Goal: Check status: Check status

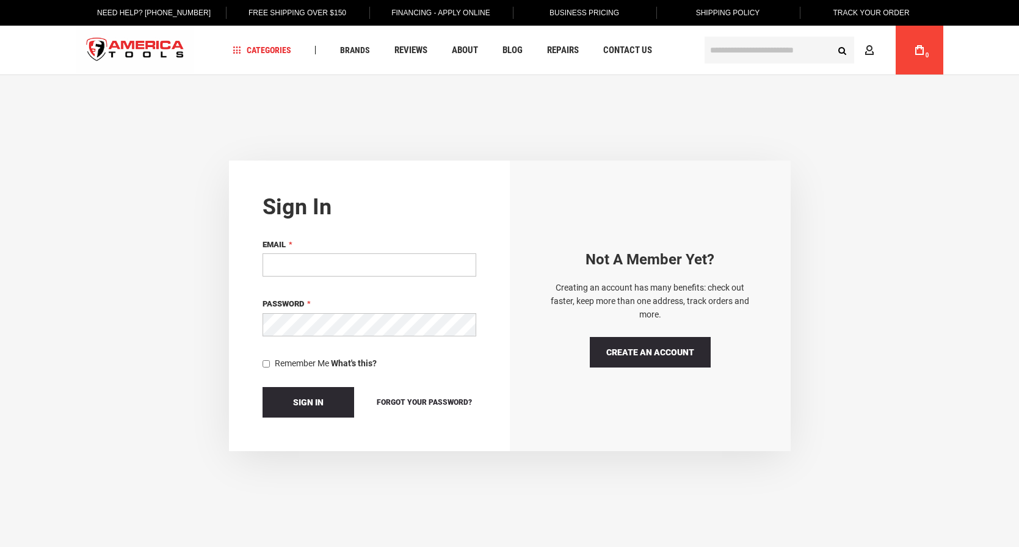
type input "**********"
click at [308, 401] on button "Sign In" at bounding box center [308, 402] width 92 height 31
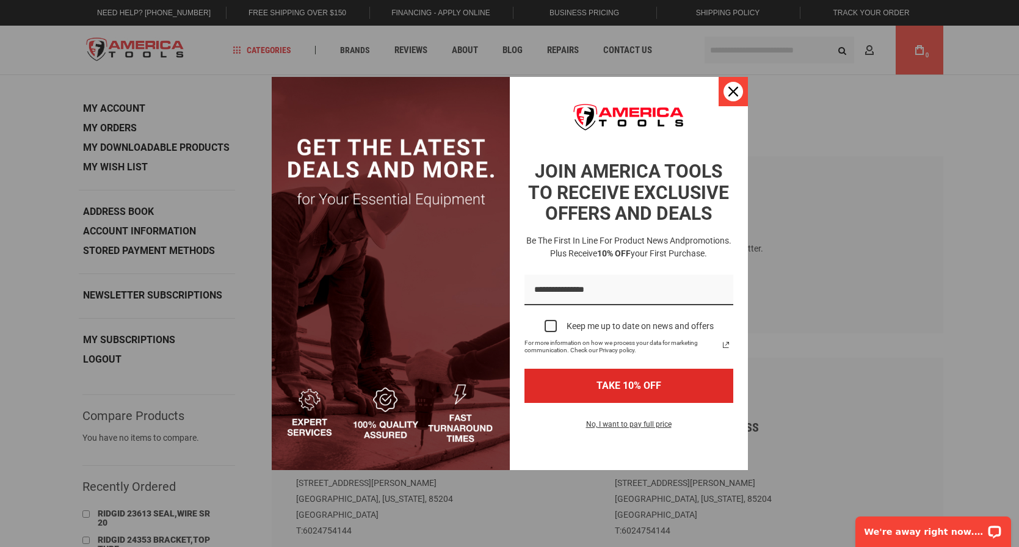
click at [733, 93] on icon "close icon" at bounding box center [733, 92] width 10 height 10
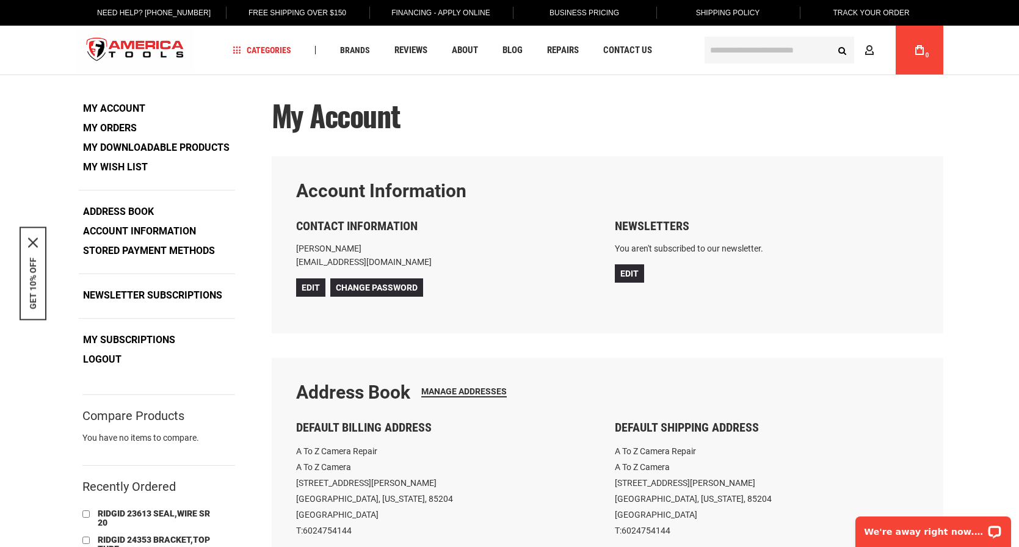
click at [116, 126] on link "My Orders" at bounding box center [110, 128] width 62 height 18
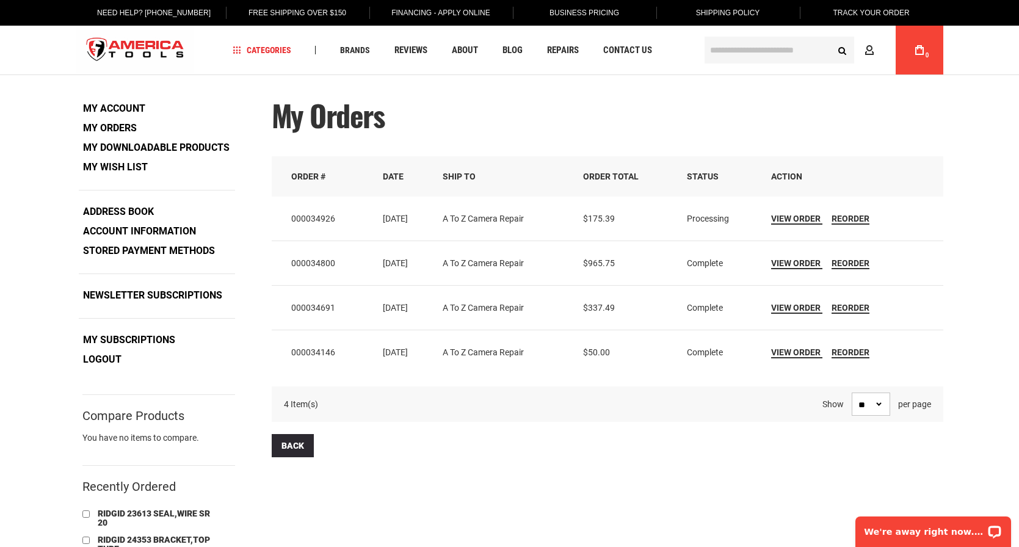
click at [643, 126] on div "My Orders" at bounding box center [607, 127] width 671 height 57
click at [797, 221] on span "View Order" at bounding box center [795, 219] width 49 height 10
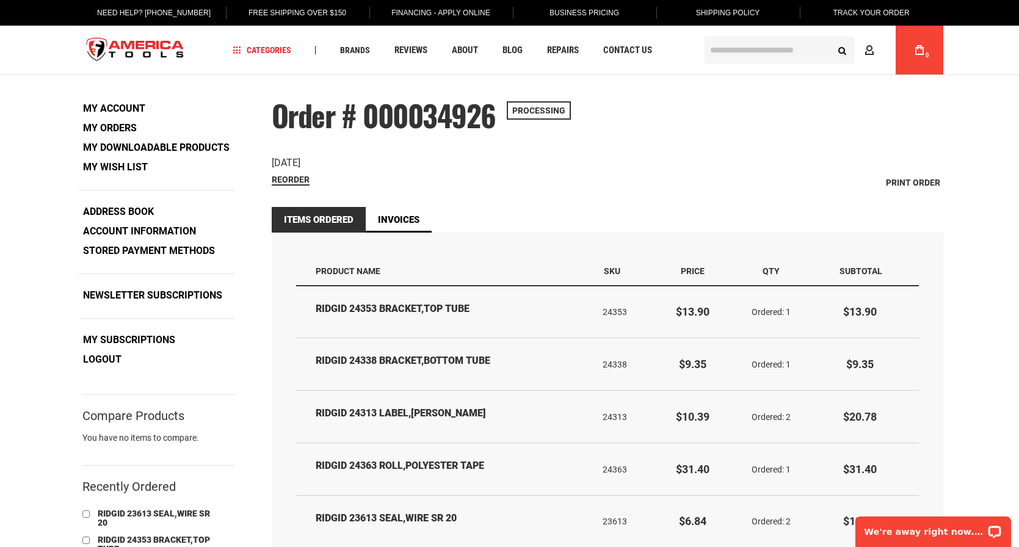
scroll to position [1, 0]
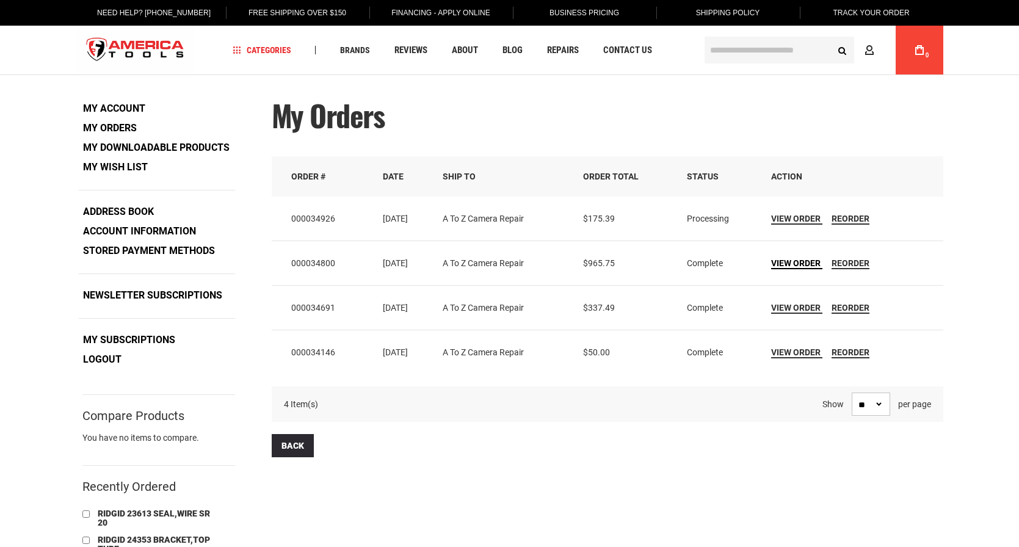
click at [797, 267] on link "View Order" at bounding box center [796, 263] width 51 height 11
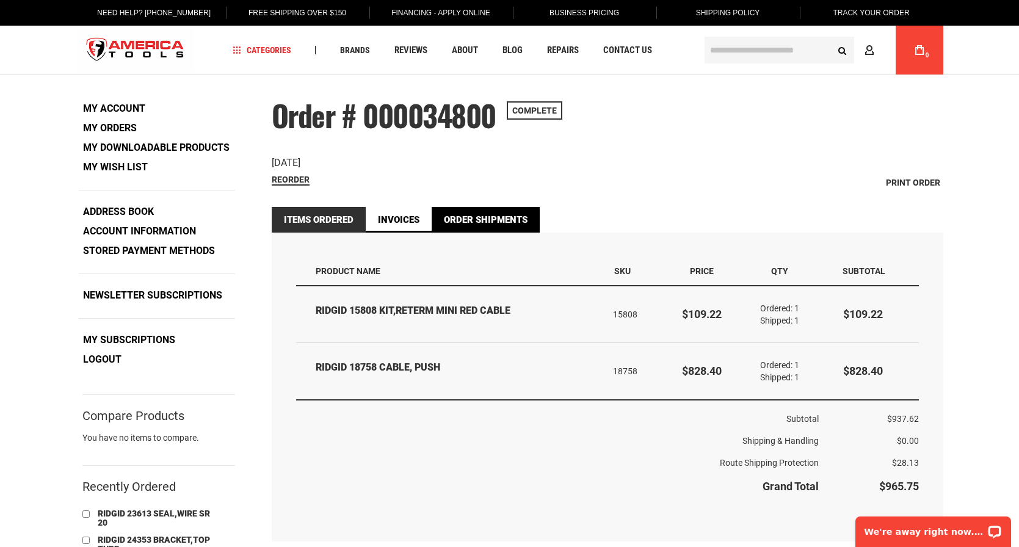
drag, startPoint x: 518, startPoint y: 204, endPoint x: 518, endPoint y: 222, distance: 17.1
click at [518, 204] on div "Order # 000034800 Complete Order Date: August 14, 2025 Reorder Print Order Item…" at bounding box center [607, 421] width 671 height 644
click at [518, 223] on link "Order Shipments" at bounding box center [486, 220] width 108 height 26
click at [658, 179] on div "Reorder Print Order" at bounding box center [607, 182] width 671 height 18
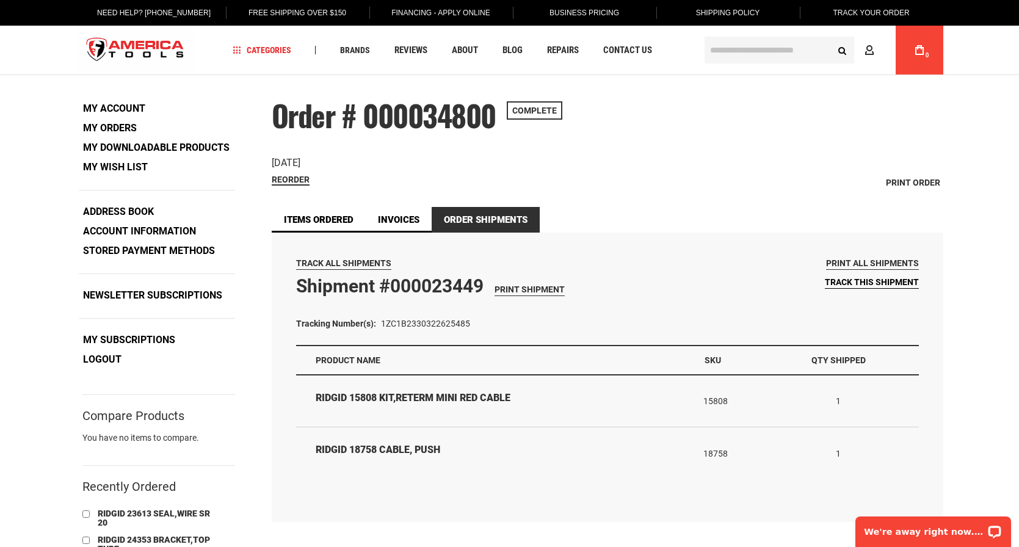
click at [900, 281] on span "Track this shipment" at bounding box center [872, 282] width 94 height 10
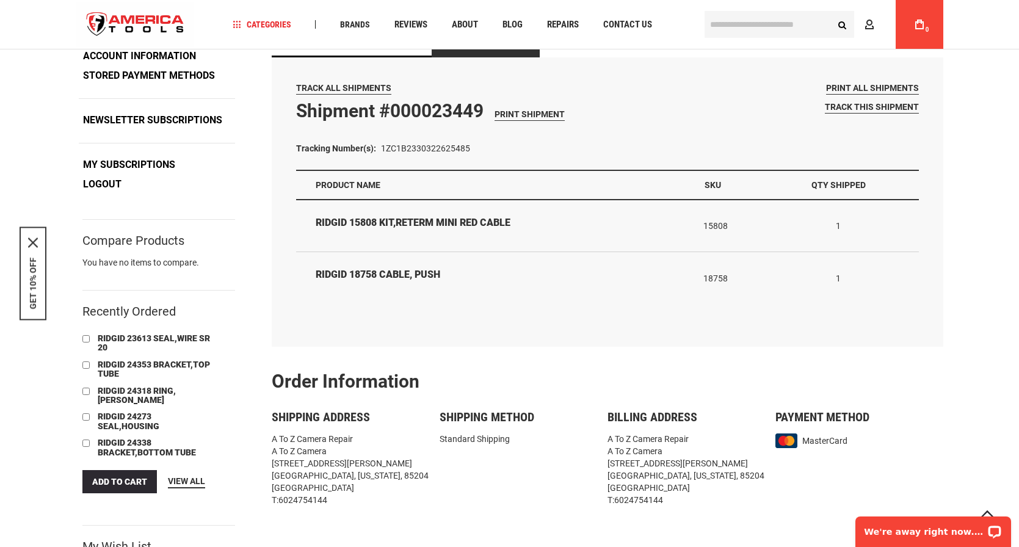
scroll to position [175, 0]
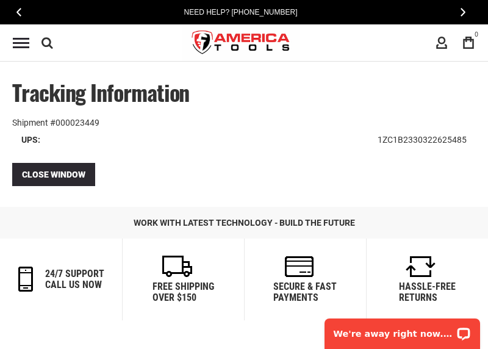
click at [435, 139] on td "1ZC1B2330322625485" at bounding box center [422, 140] width 107 height 22
copy td "1ZC1B2330322625485"
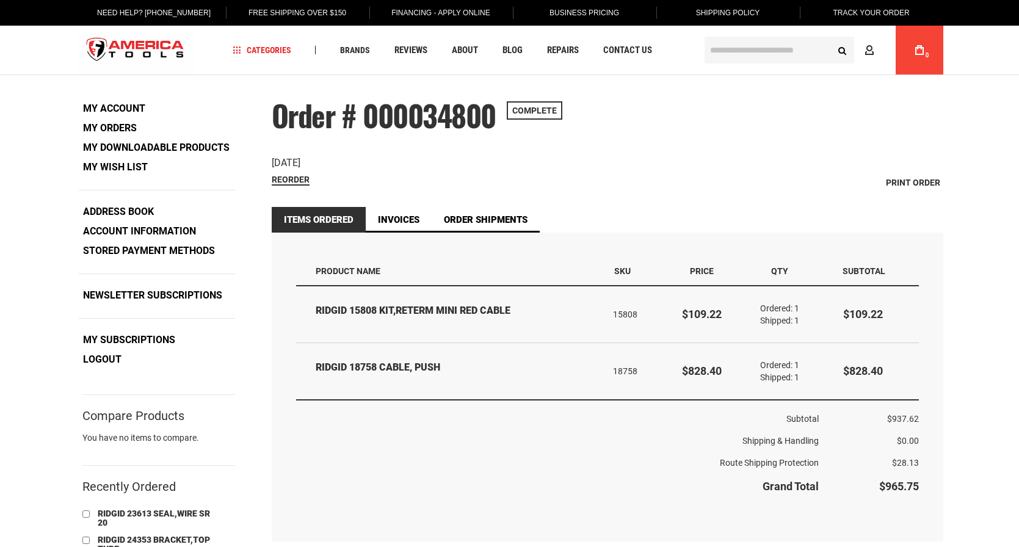
click at [102, 125] on strong "My Orders" at bounding box center [110, 128] width 54 height 12
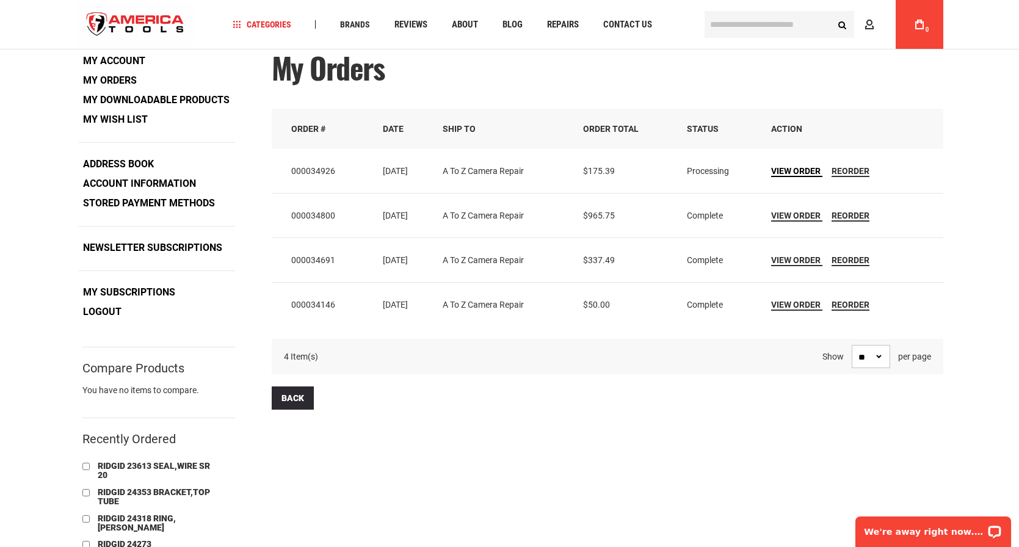
click at [796, 172] on span "View Order" at bounding box center [795, 171] width 49 height 10
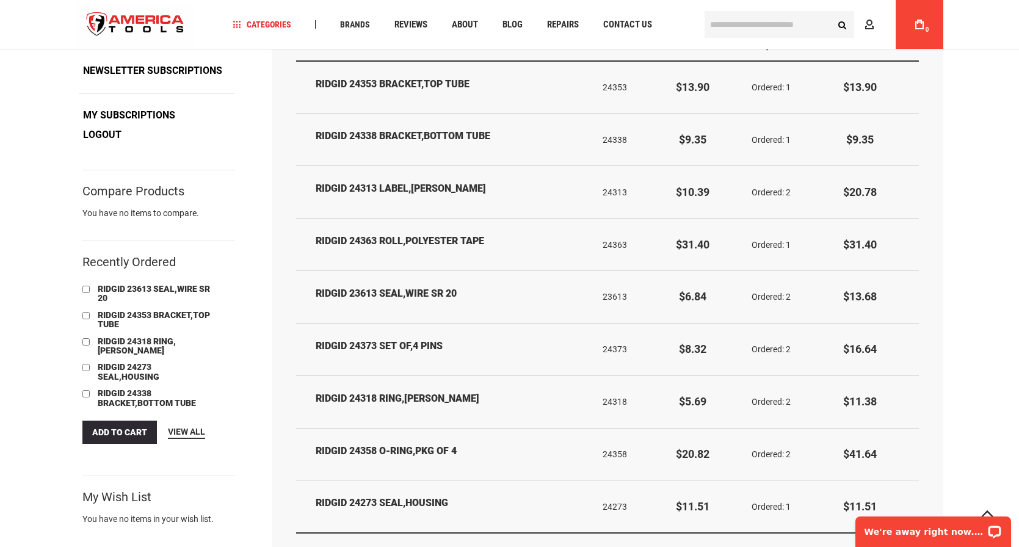
scroll to position [225, 0]
